Goal: Task Accomplishment & Management: Use online tool/utility

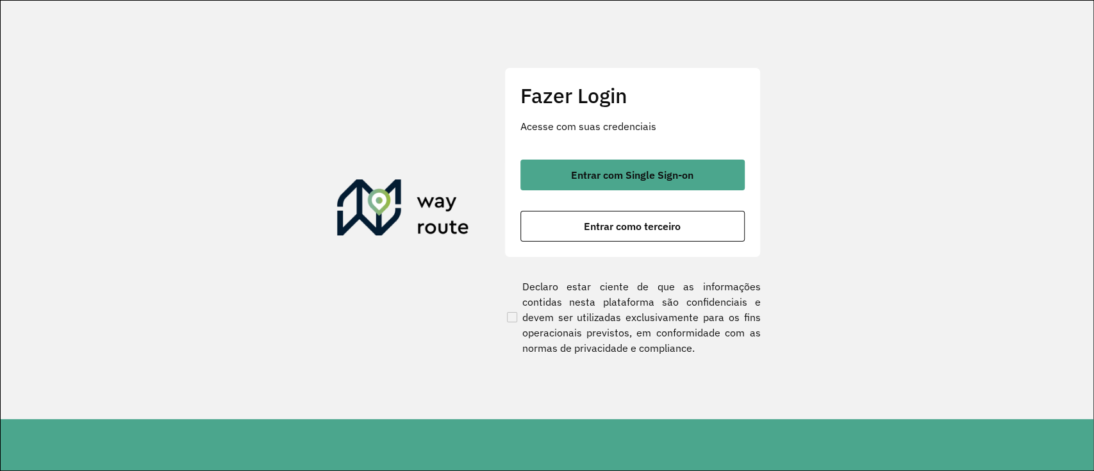
click at [672, 180] on span "Entrar com Single Sign-on" at bounding box center [632, 175] width 122 height 10
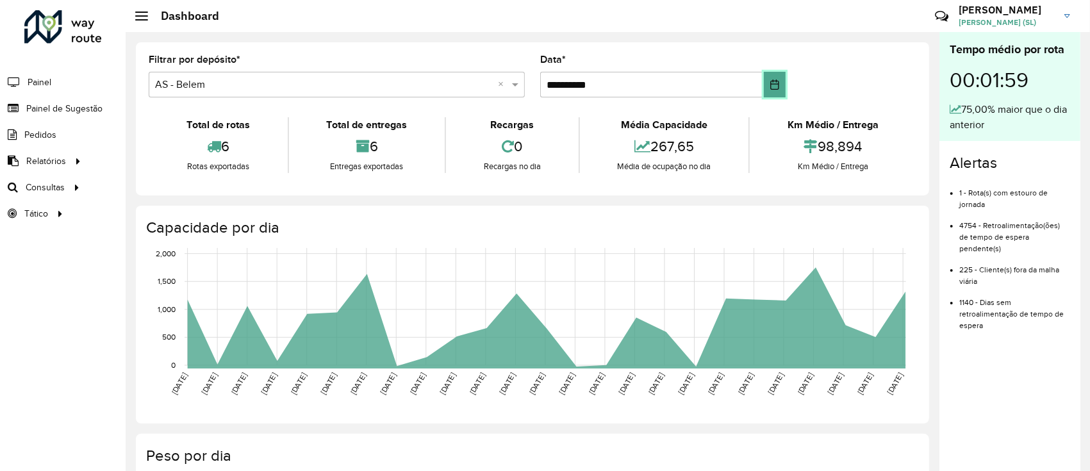
click at [778, 86] on button "Choose Date" at bounding box center [775, 85] width 22 height 26
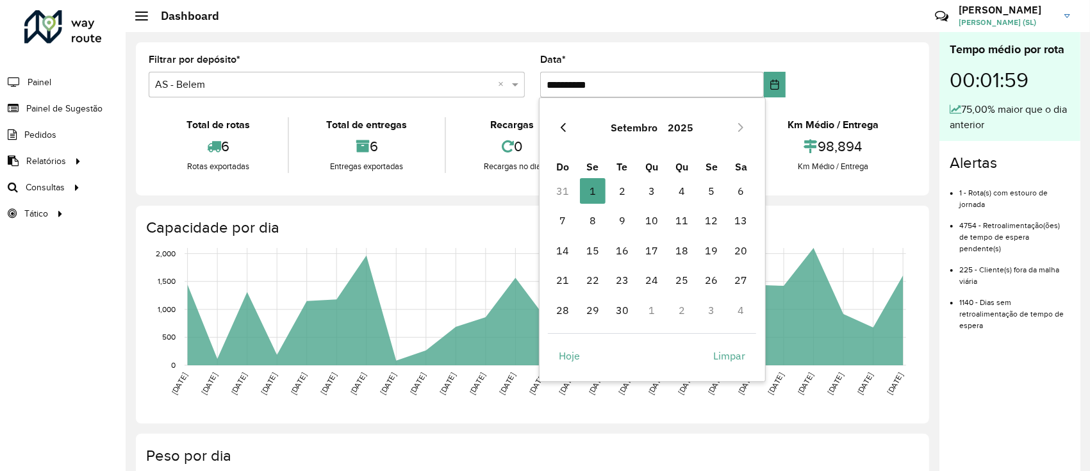
click at [565, 131] on icon "Previous Month" at bounding box center [563, 127] width 5 height 9
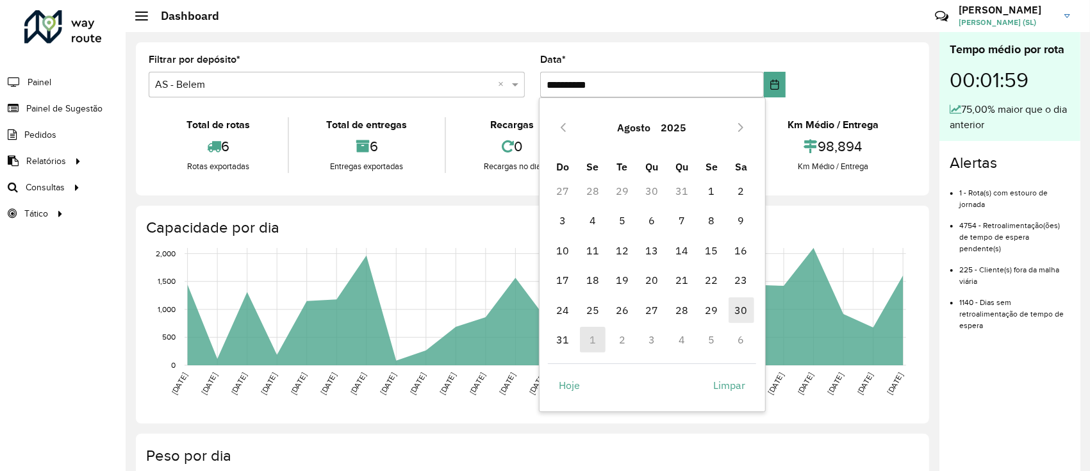
click at [733, 316] on span "30" at bounding box center [742, 310] width 26 height 26
type input "**********"
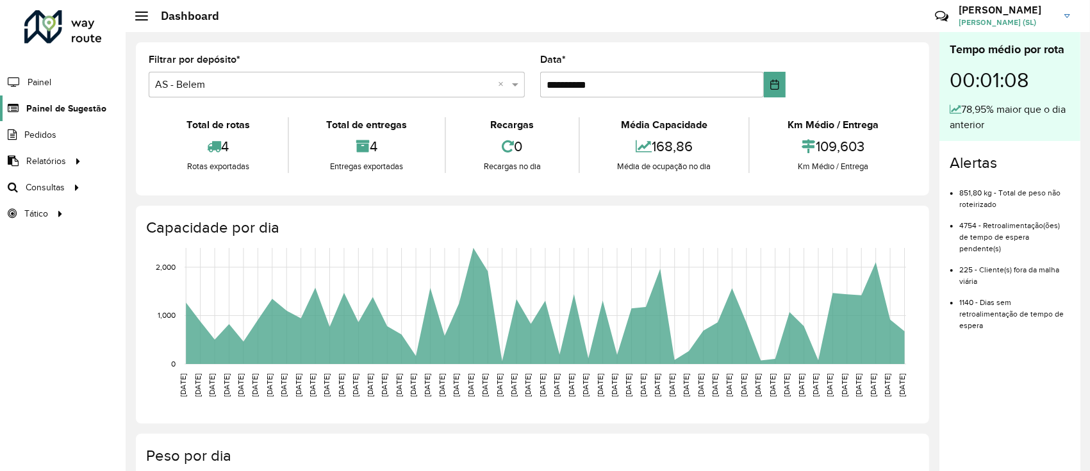
click at [54, 110] on span "Painel de Sugestão" at bounding box center [66, 108] width 80 height 13
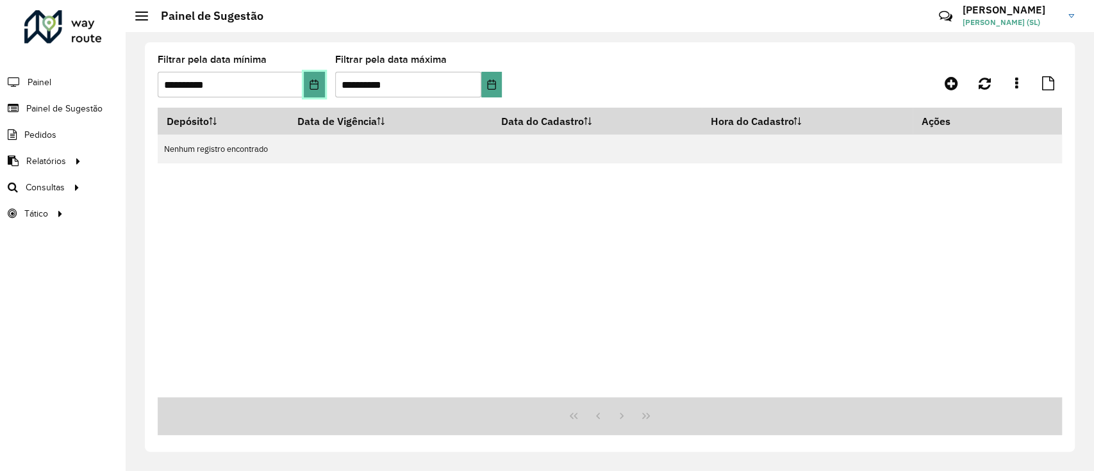
click at [312, 86] on icon "Choose Date" at bounding box center [314, 84] width 10 height 10
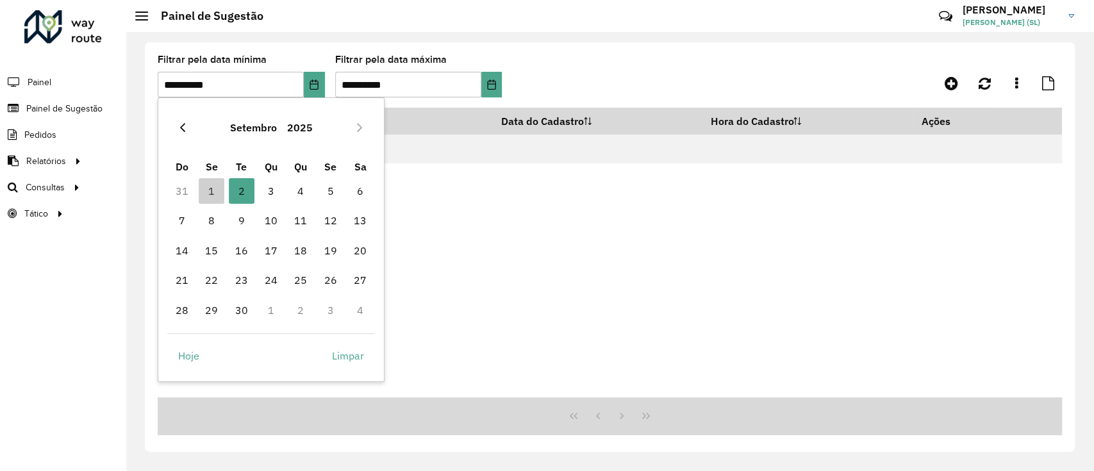
click at [182, 128] on icon "Previous Month" at bounding box center [182, 127] width 5 height 9
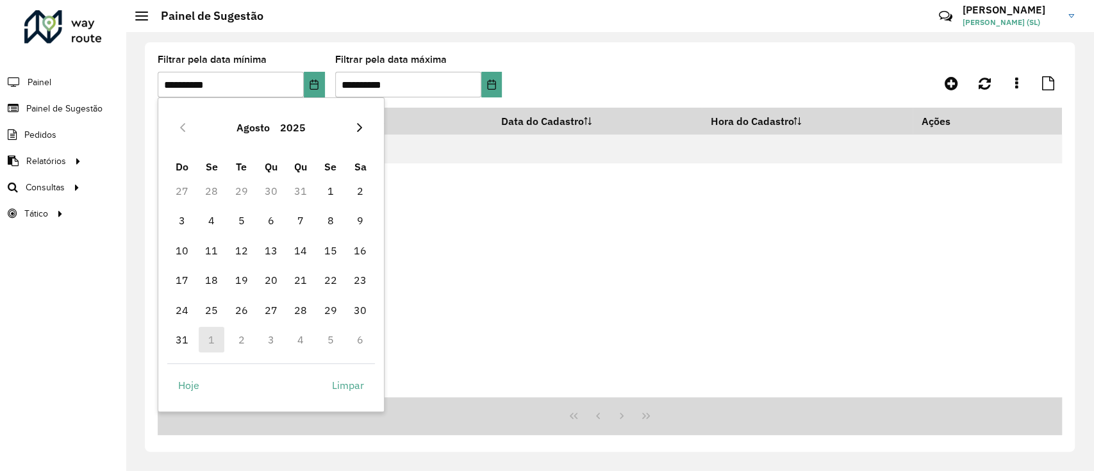
click at [357, 124] on icon "Next Month" at bounding box center [360, 127] width 10 height 10
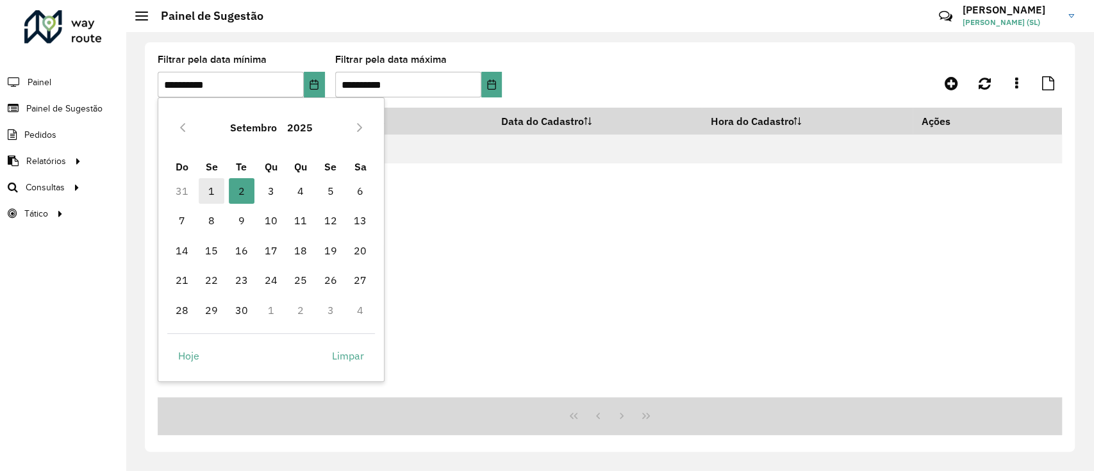
click at [207, 189] on span "1" at bounding box center [212, 191] width 26 height 26
type input "**********"
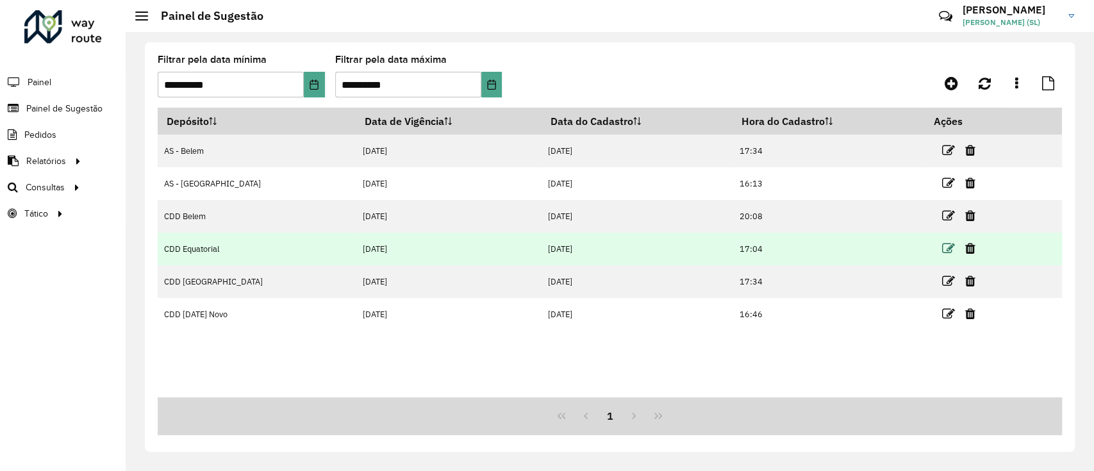
click at [942, 246] on icon at bounding box center [948, 248] width 13 height 13
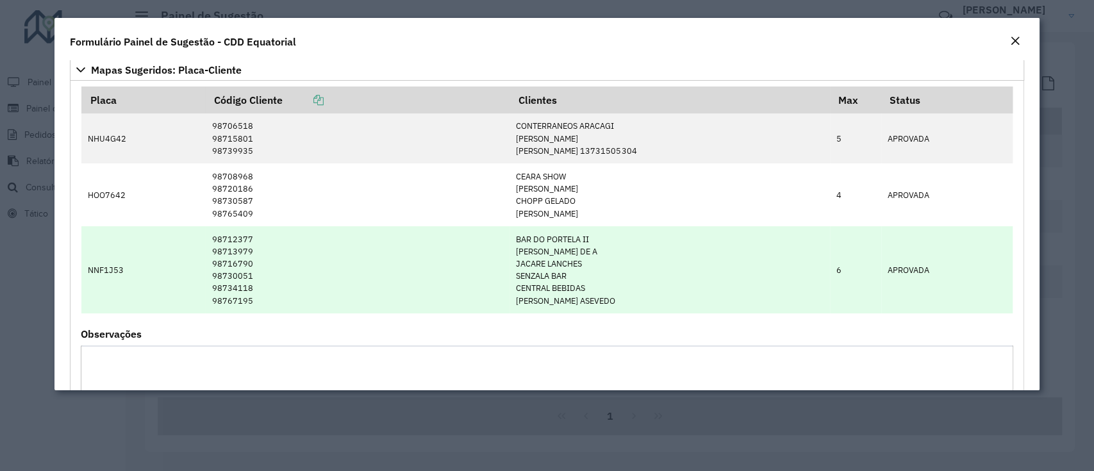
scroll to position [85, 0]
